Goal: Find specific page/section: Find specific page/section

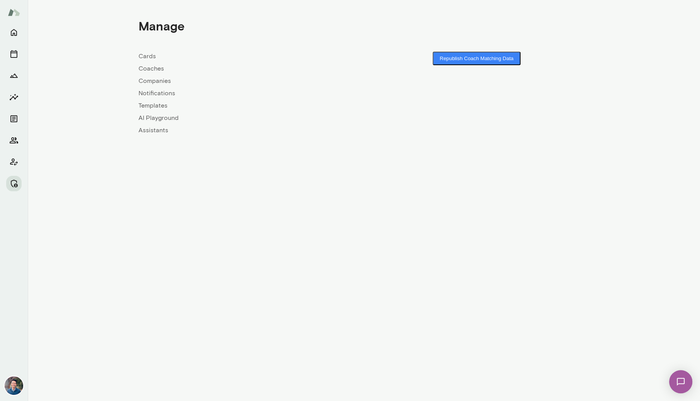
click at [155, 79] on link "Companies" at bounding box center [250, 80] width 225 height 9
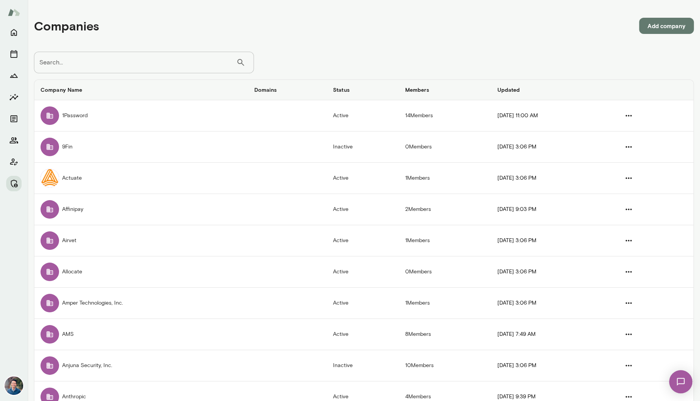
click at [152, 69] on input "Search..." at bounding box center [135, 63] width 202 height 22
type input "********"
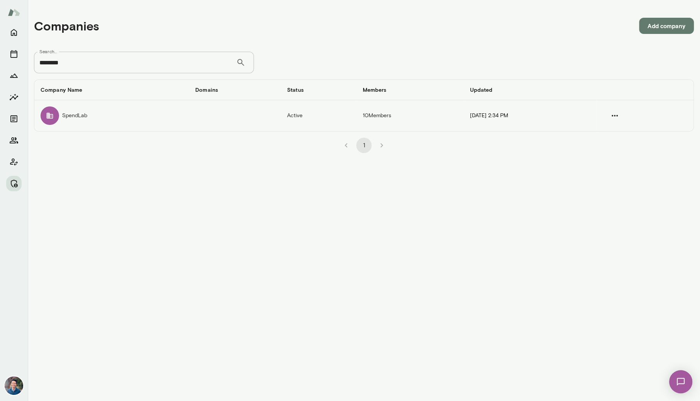
click at [235, 105] on td "companies table" at bounding box center [235, 115] width 92 height 31
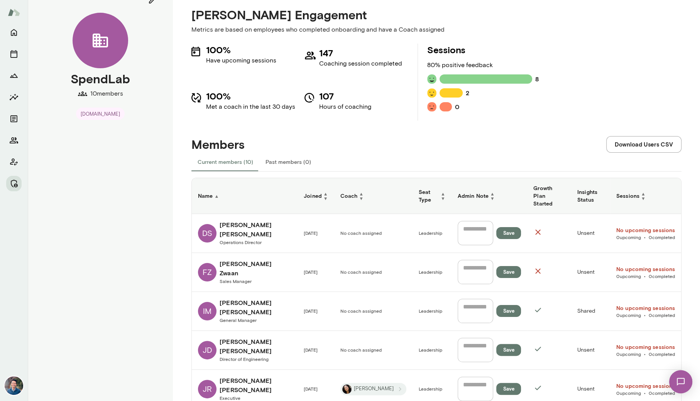
scroll to position [15, 0]
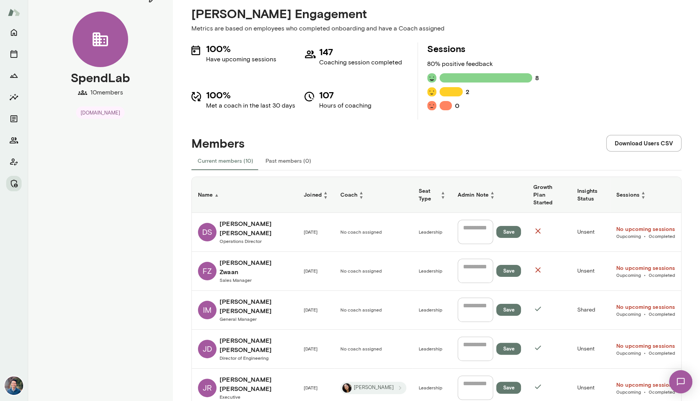
click at [334, 184] on th "Coach ▲ ▼" at bounding box center [373, 195] width 78 height 36
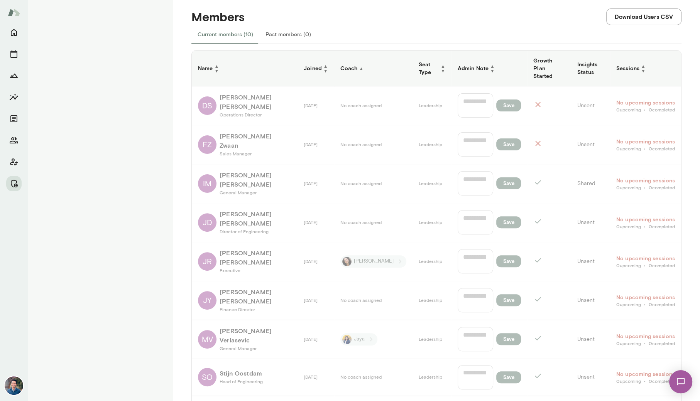
scroll to position [217, 0]
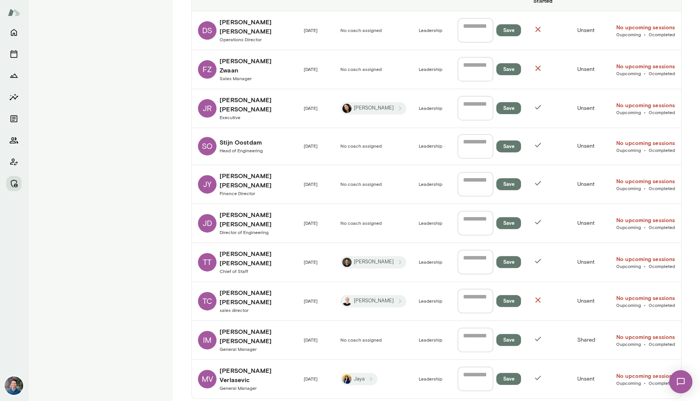
click at [255, 366] on h6 "[PERSON_NAME]" at bounding box center [255, 375] width 72 height 19
